Goal: Task Accomplishment & Management: Manage account settings

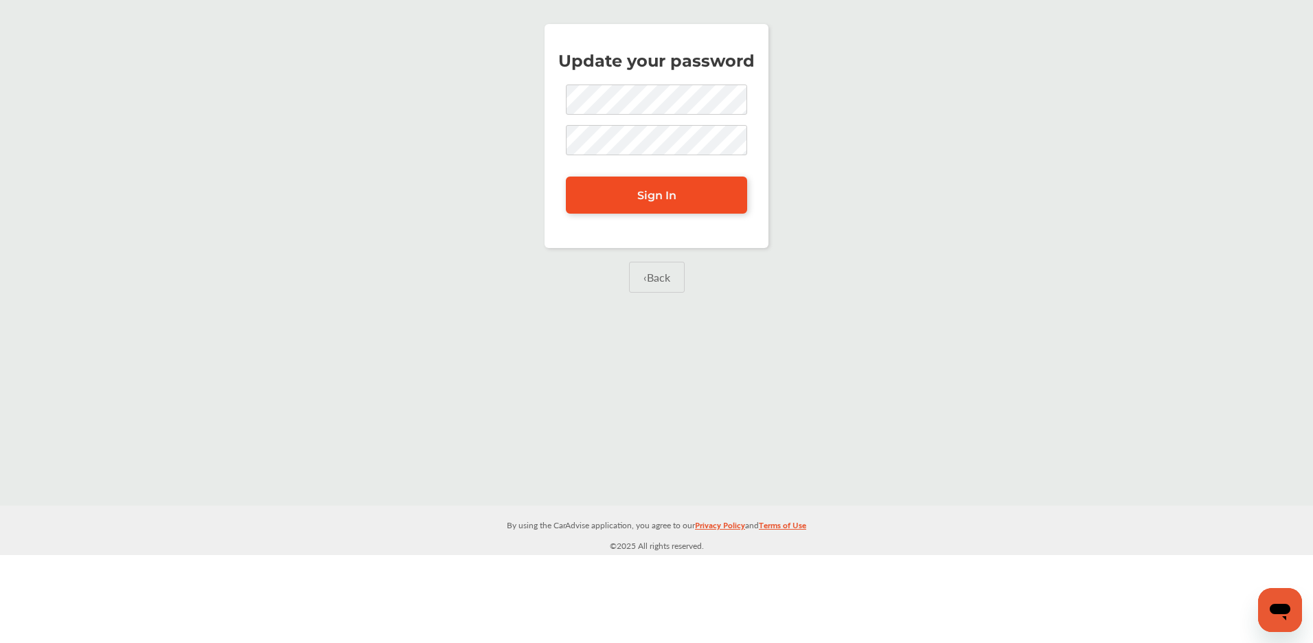
click at [645, 194] on span "Sign In" at bounding box center [656, 195] width 39 height 13
